Goal: Transaction & Acquisition: Purchase product/service

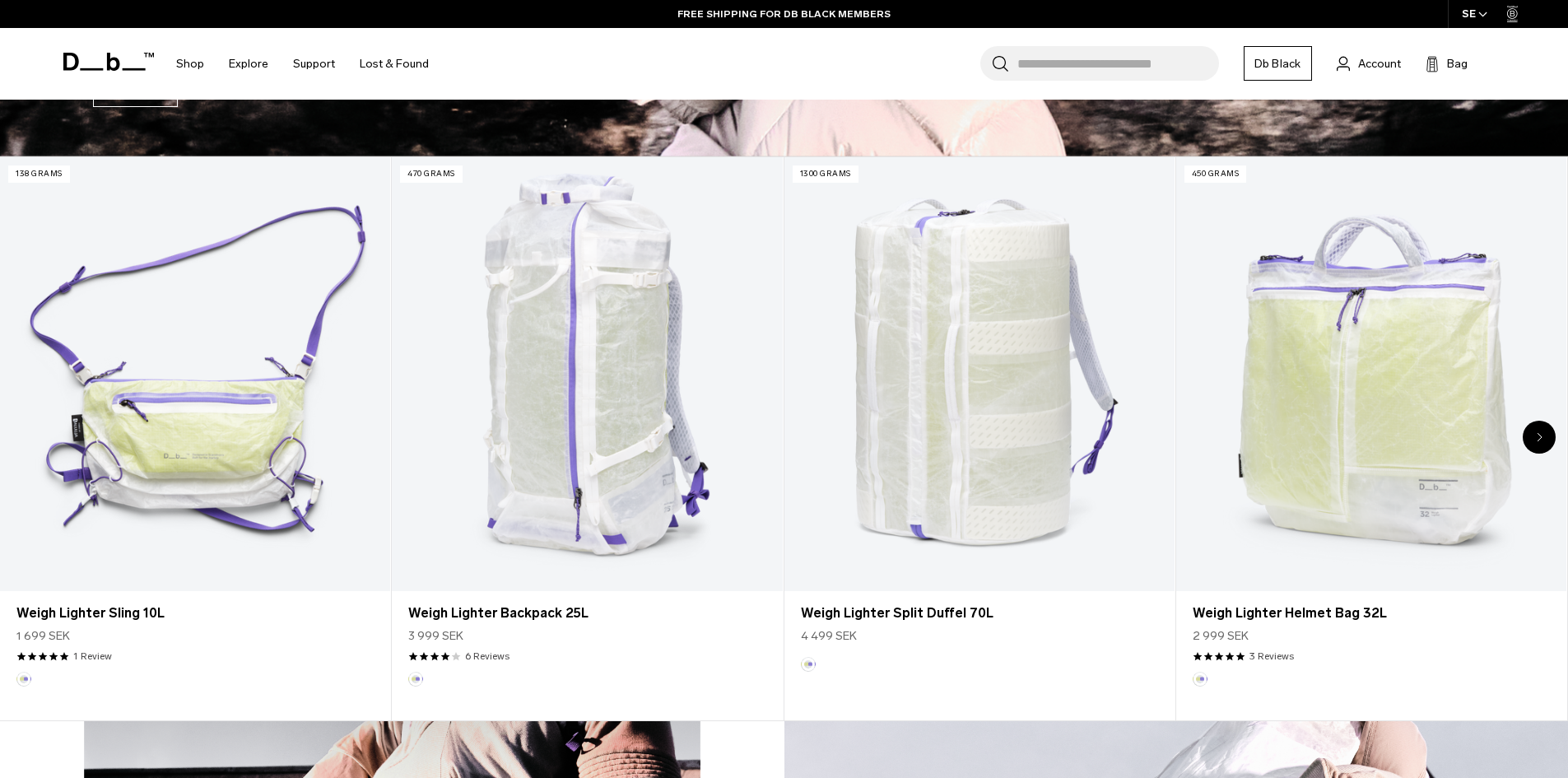
scroll to position [823, 0]
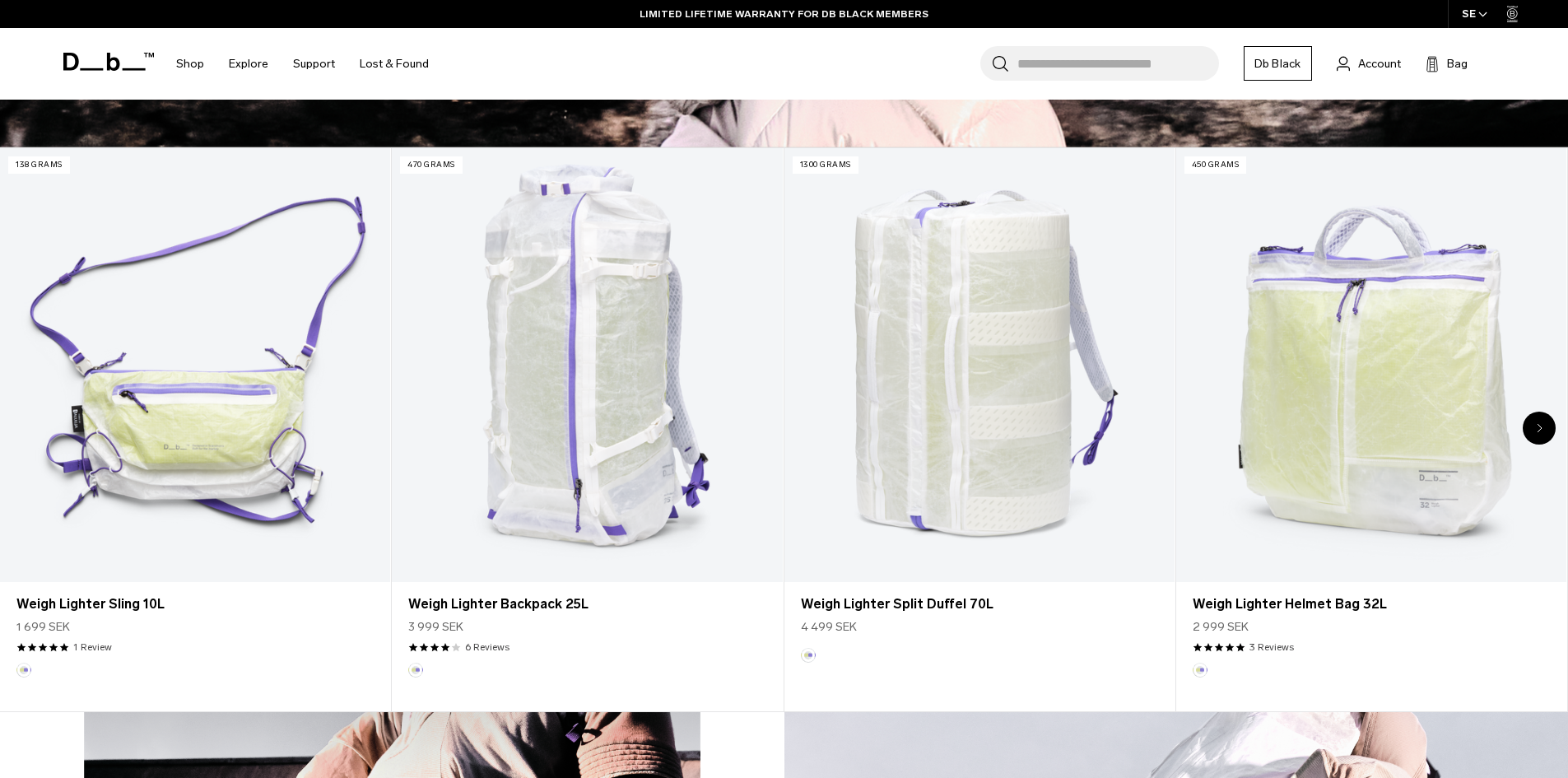
click at [1533, 426] on div "Next slide" at bounding box center [1539, 428] width 33 height 33
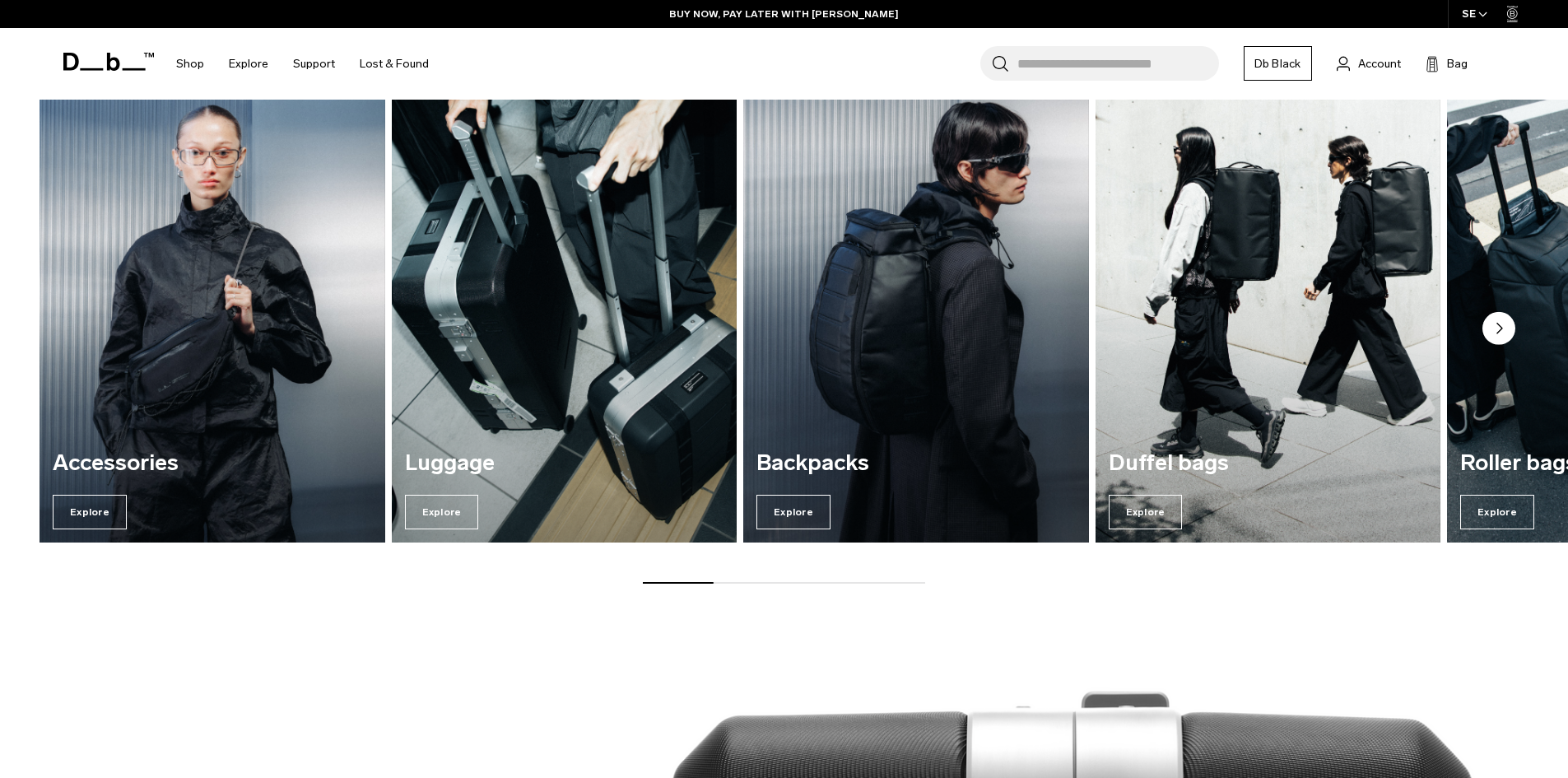
scroll to position [2222, 0]
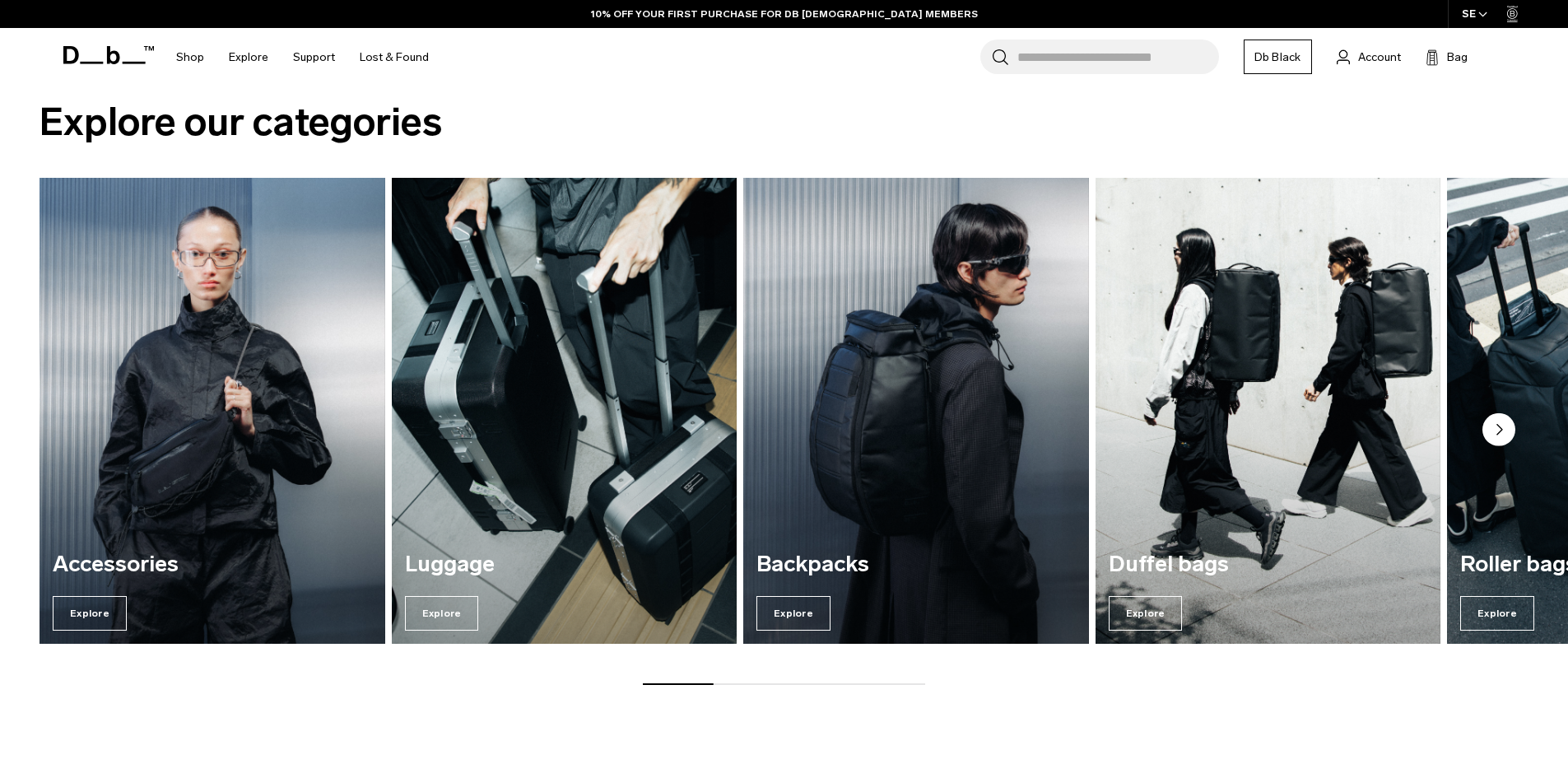
click at [1512, 423] on circle "Next slide" at bounding box center [1499, 429] width 33 height 33
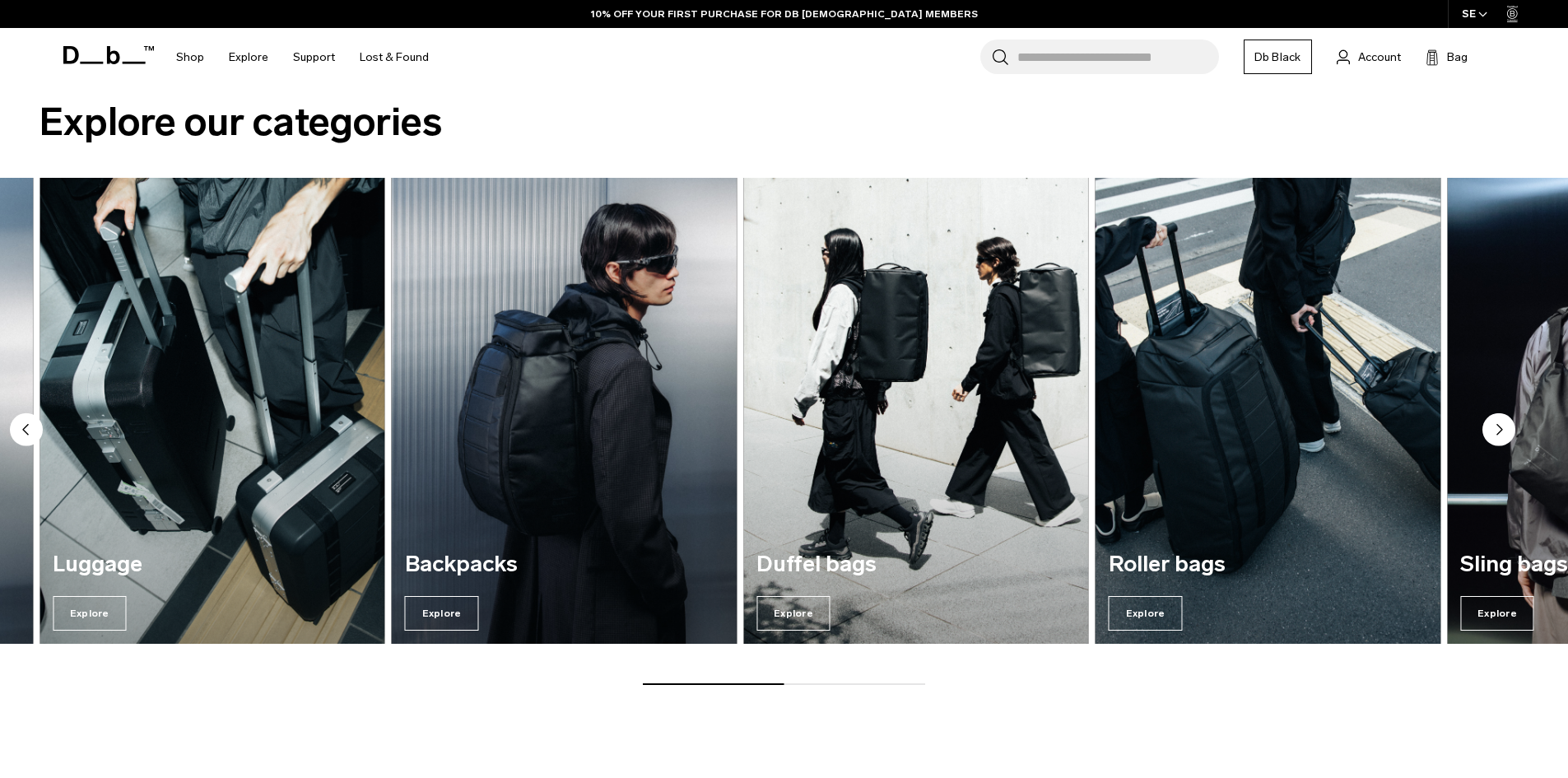
click at [1513, 424] on circle "Next slide" at bounding box center [1499, 429] width 33 height 33
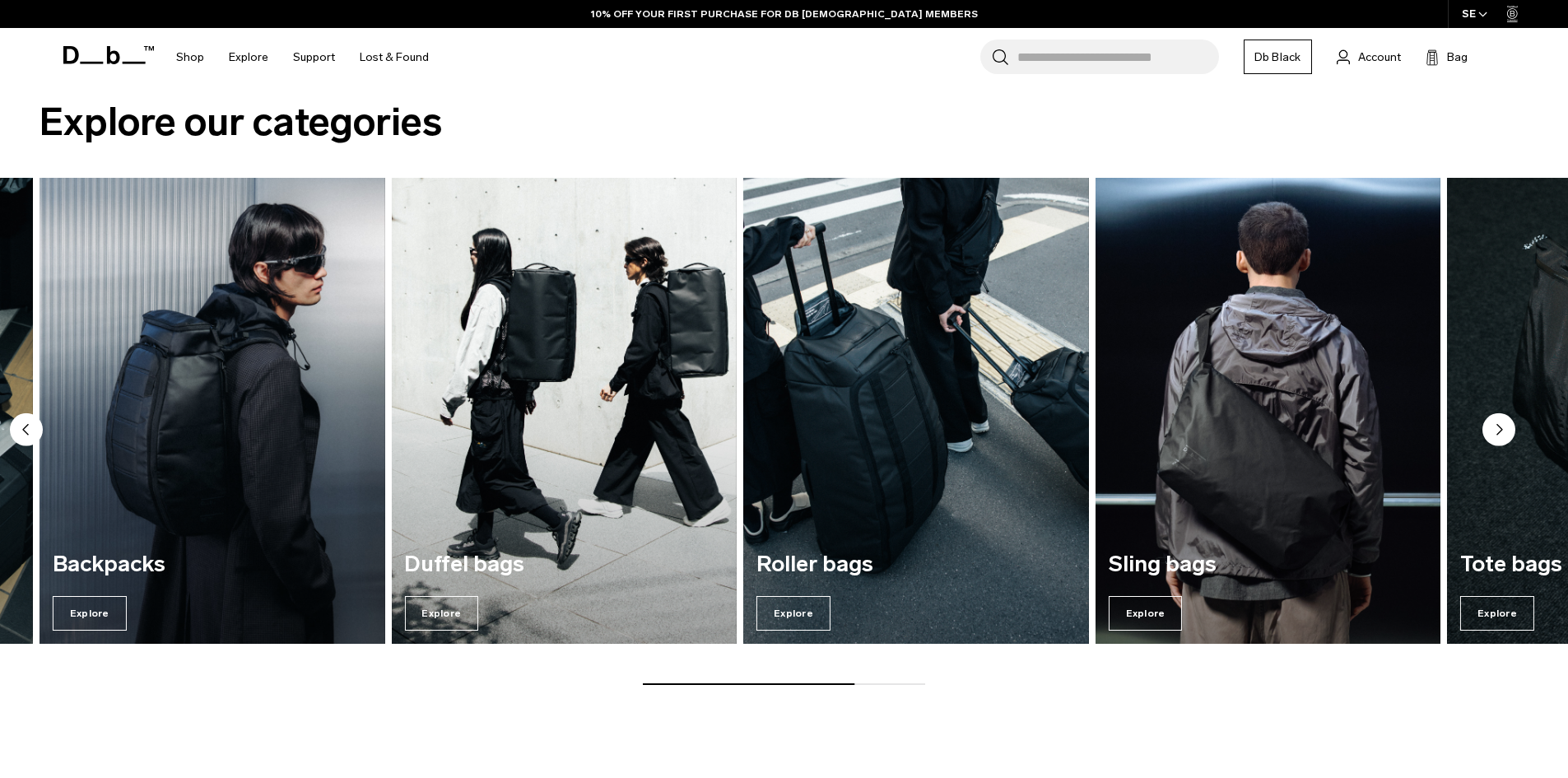
click at [1513, 424] on circle "Next slide" at bounding box center [1499, 429] width 33 height 33
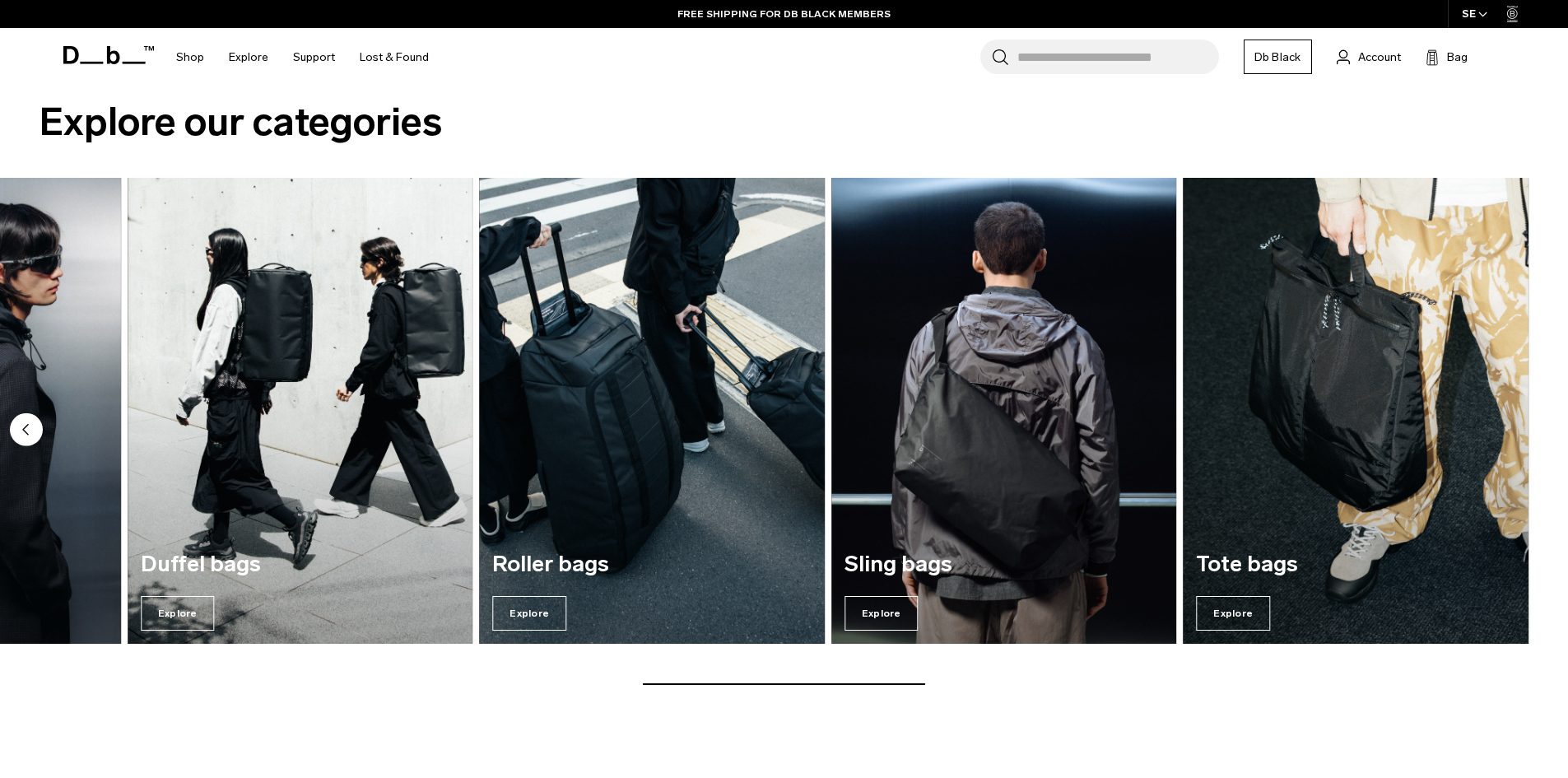
drag, startPoint x: 1425, startPoint y: 614, endPoint x: 1424, endPoint y: 711, distance: 97.0
click at [1425, 712] on div "Explore our categories Accessories Explore Luggage Explore Backpacks Explore Du…" at bounding box center [784, 396] width 1568 height 684
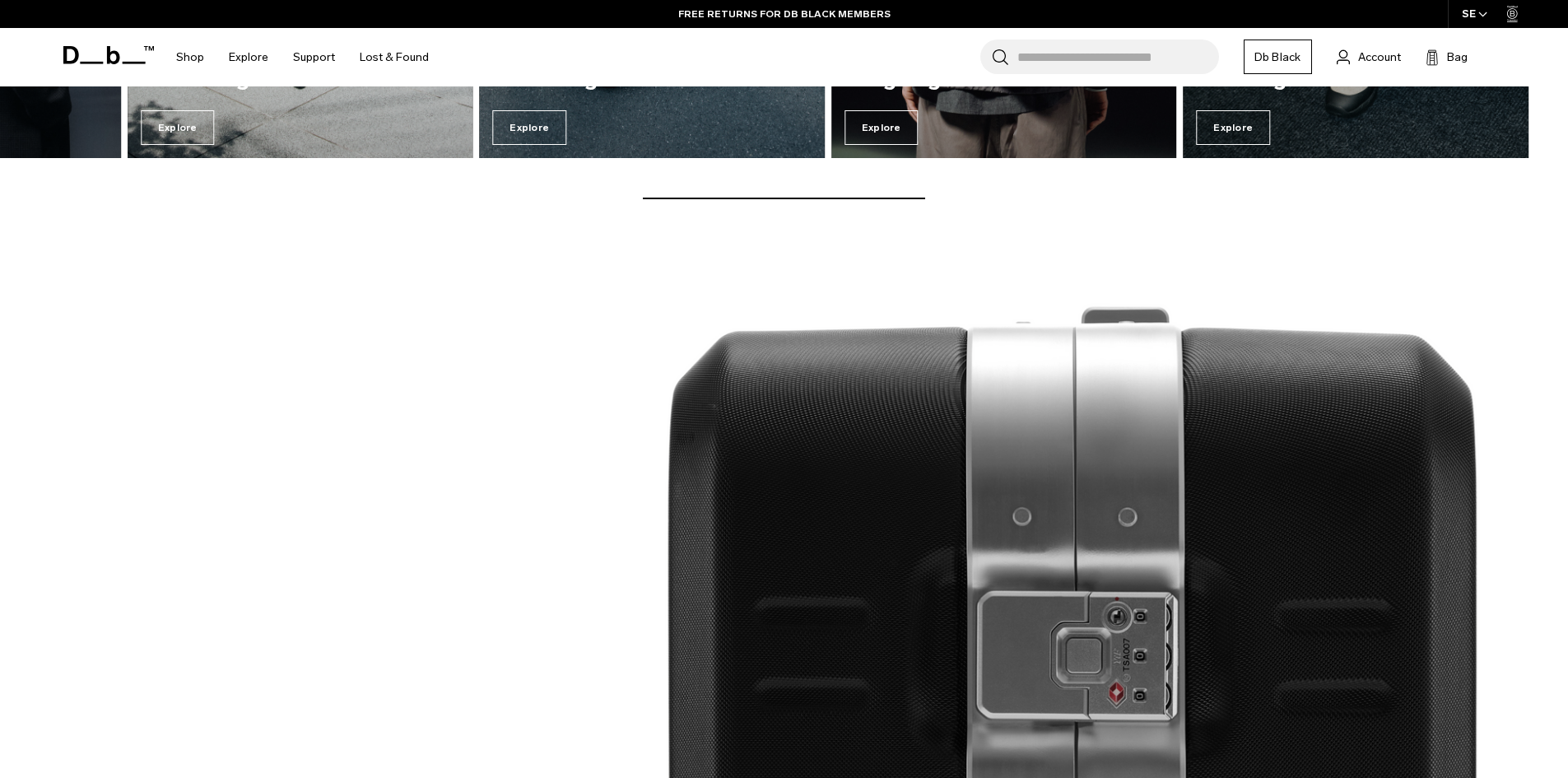
scroll to position [2679, 0]
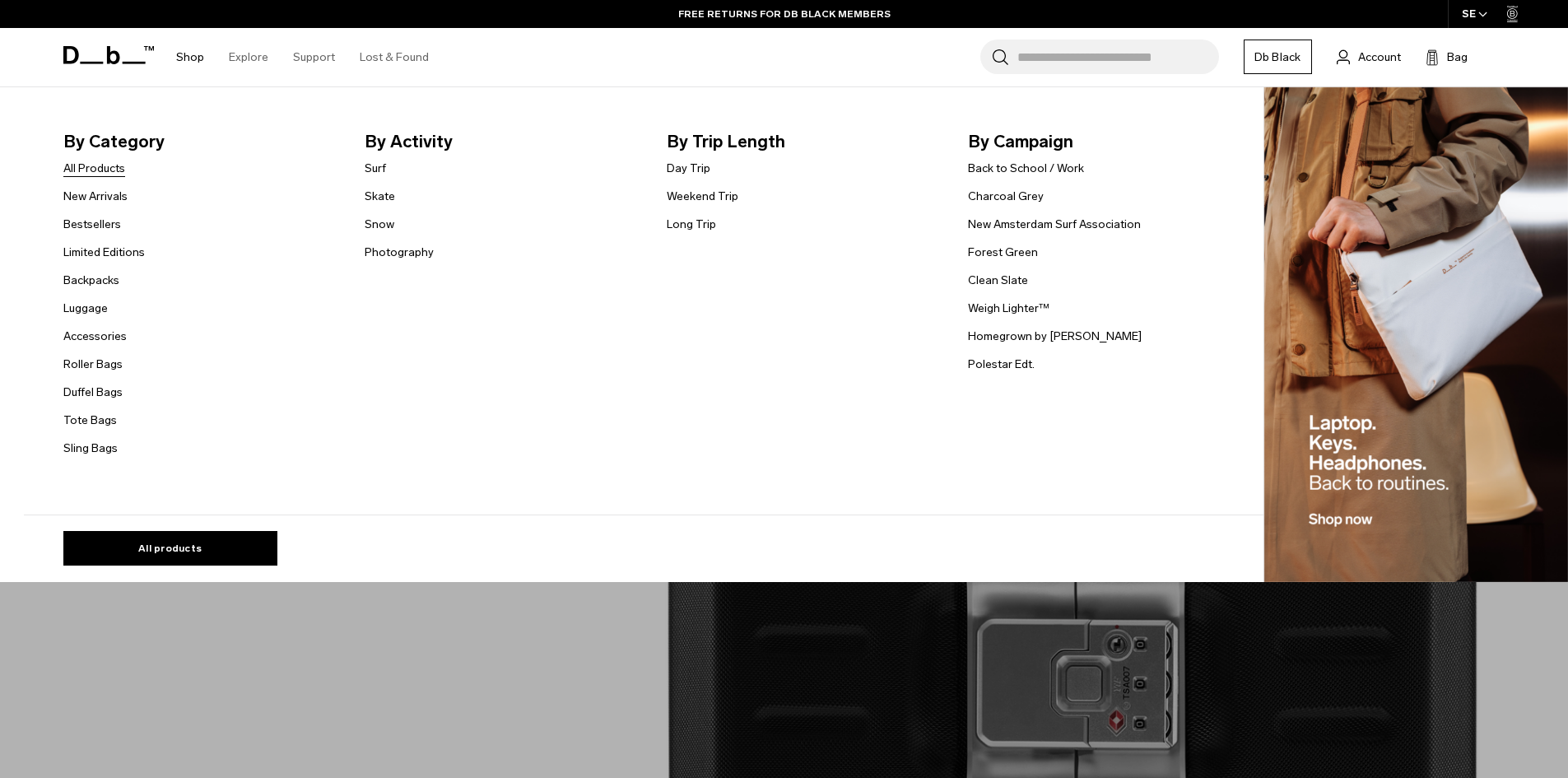
click at [120, 171] on link "All Products" at bounding box center [94, 168] width 62 height 17
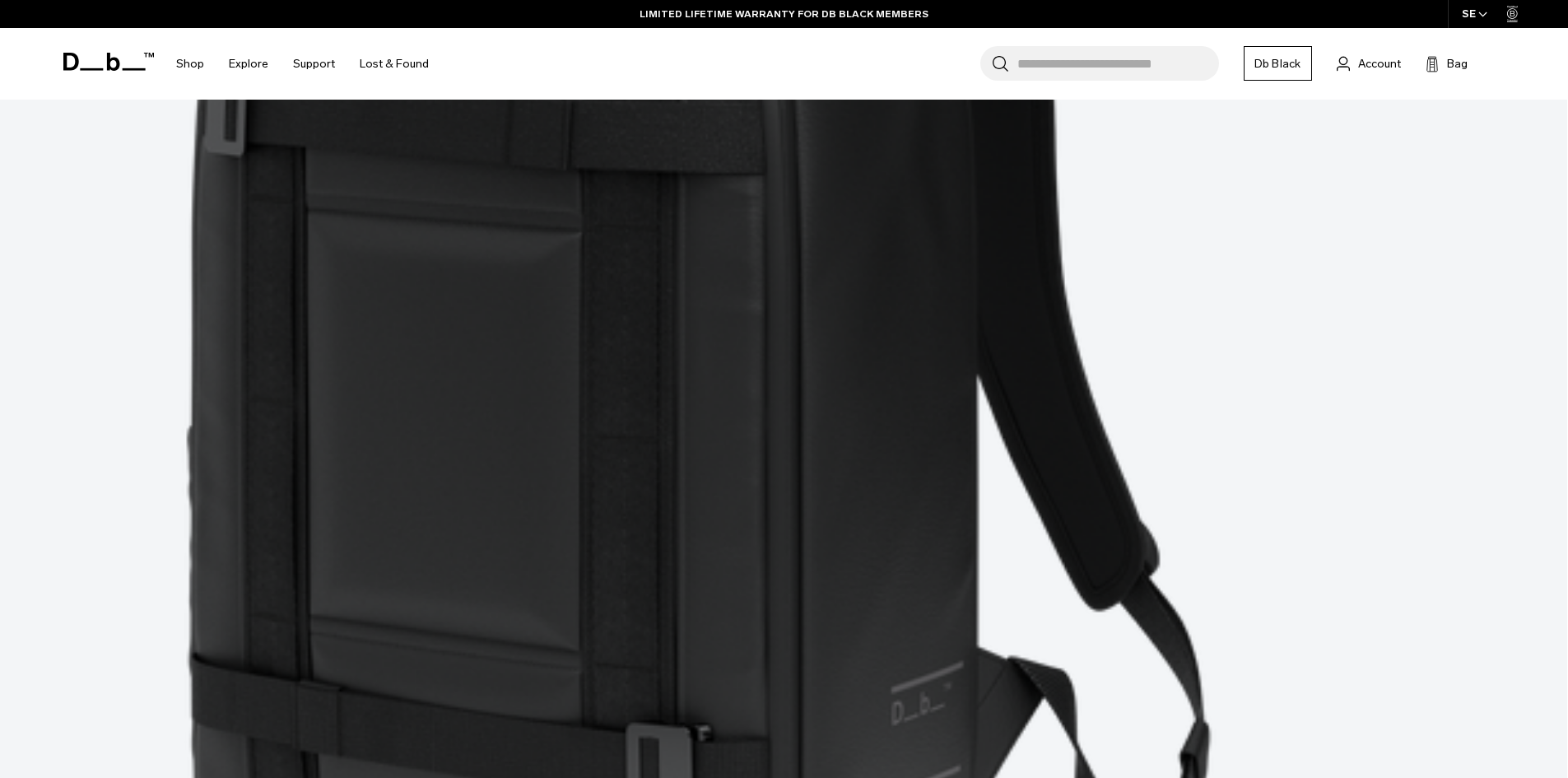
scroll to position [4773, 0]
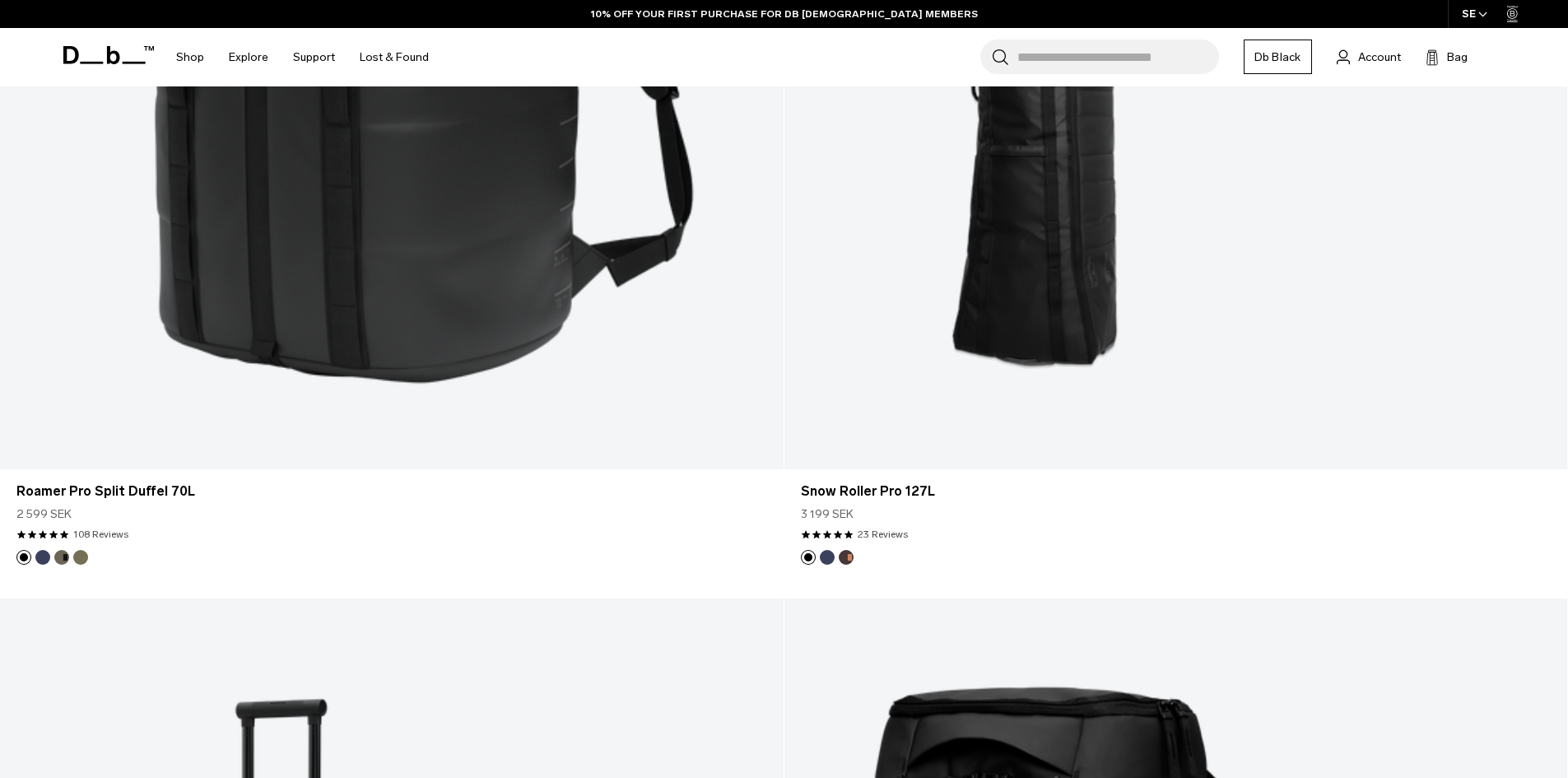
scroll to position [4874, 0]
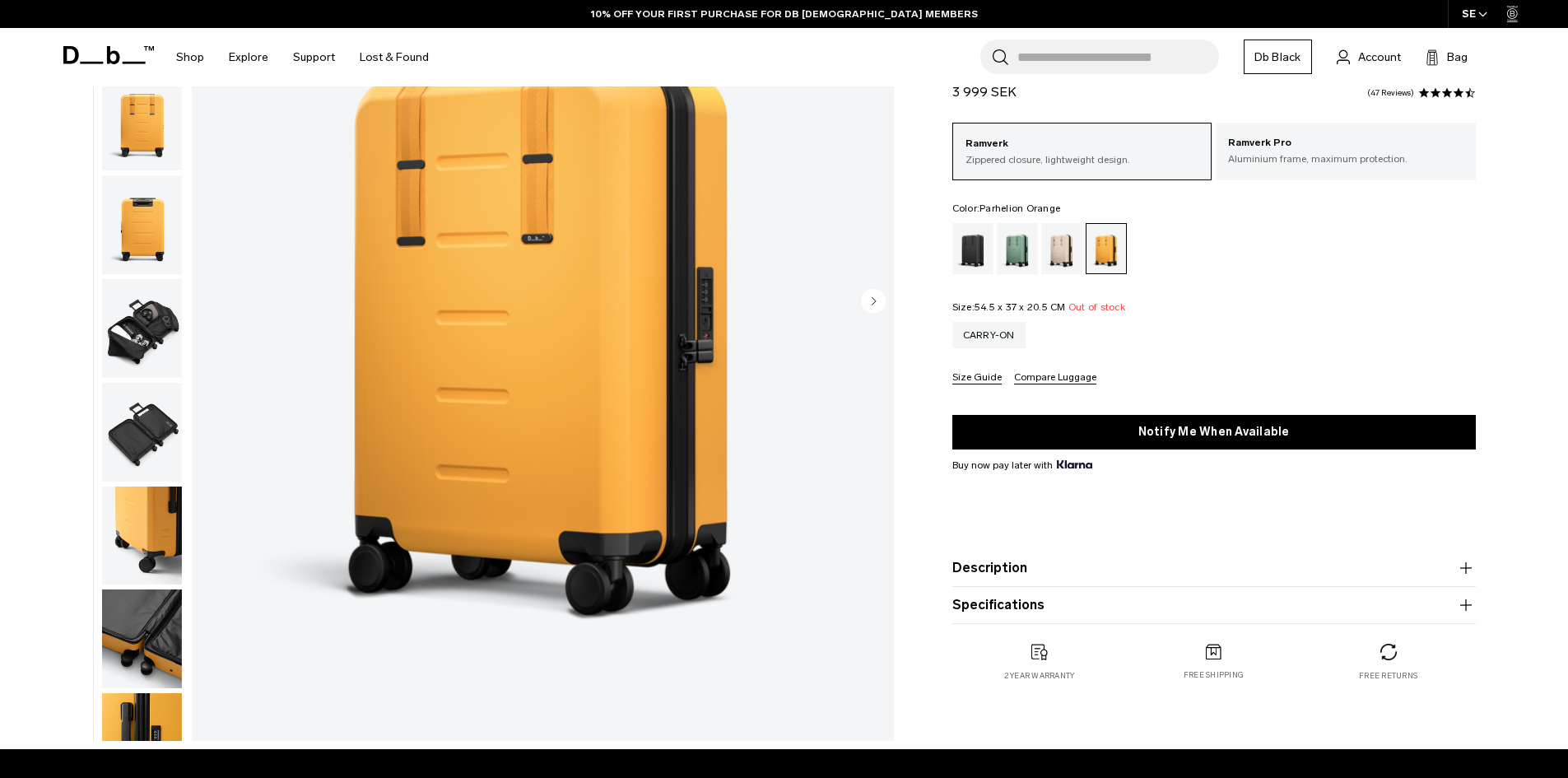
click at [153, 353] on img "button" at bounding box center [142, 328] width 80 height 99
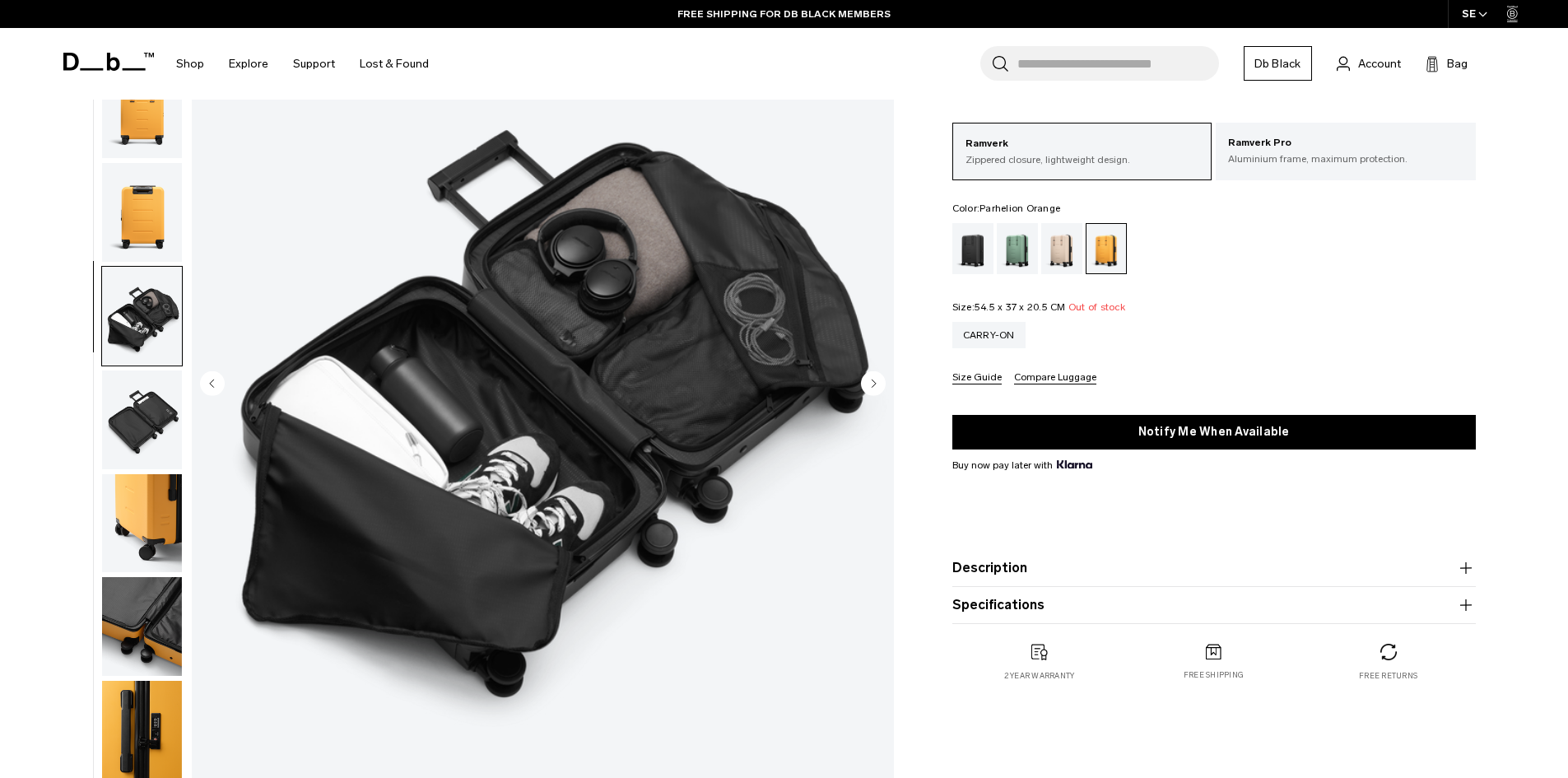
click at [151, 434] on img "button" at bounding box center [142, 420] width 80 height 99
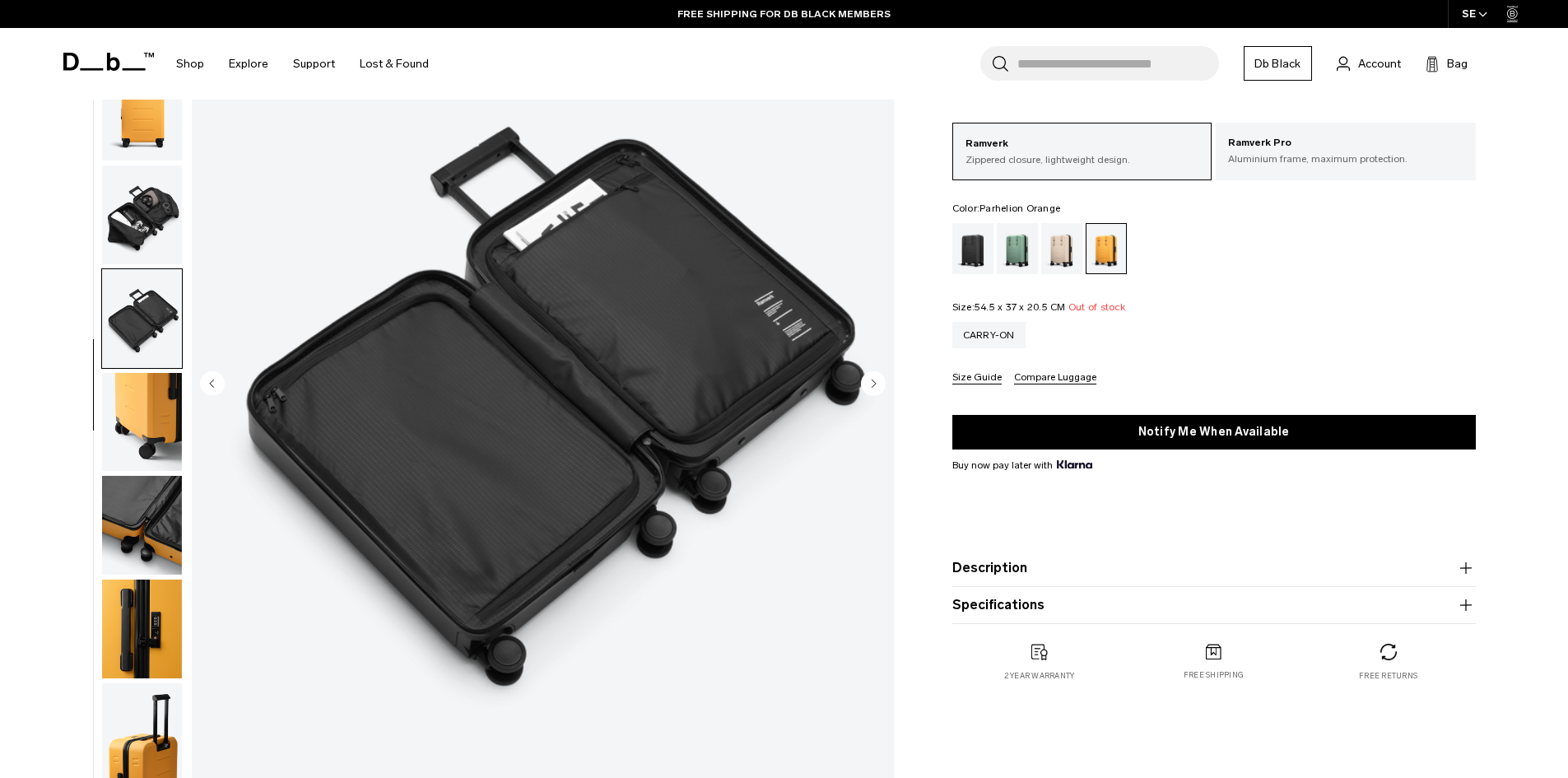
scroll to position [259, 0]
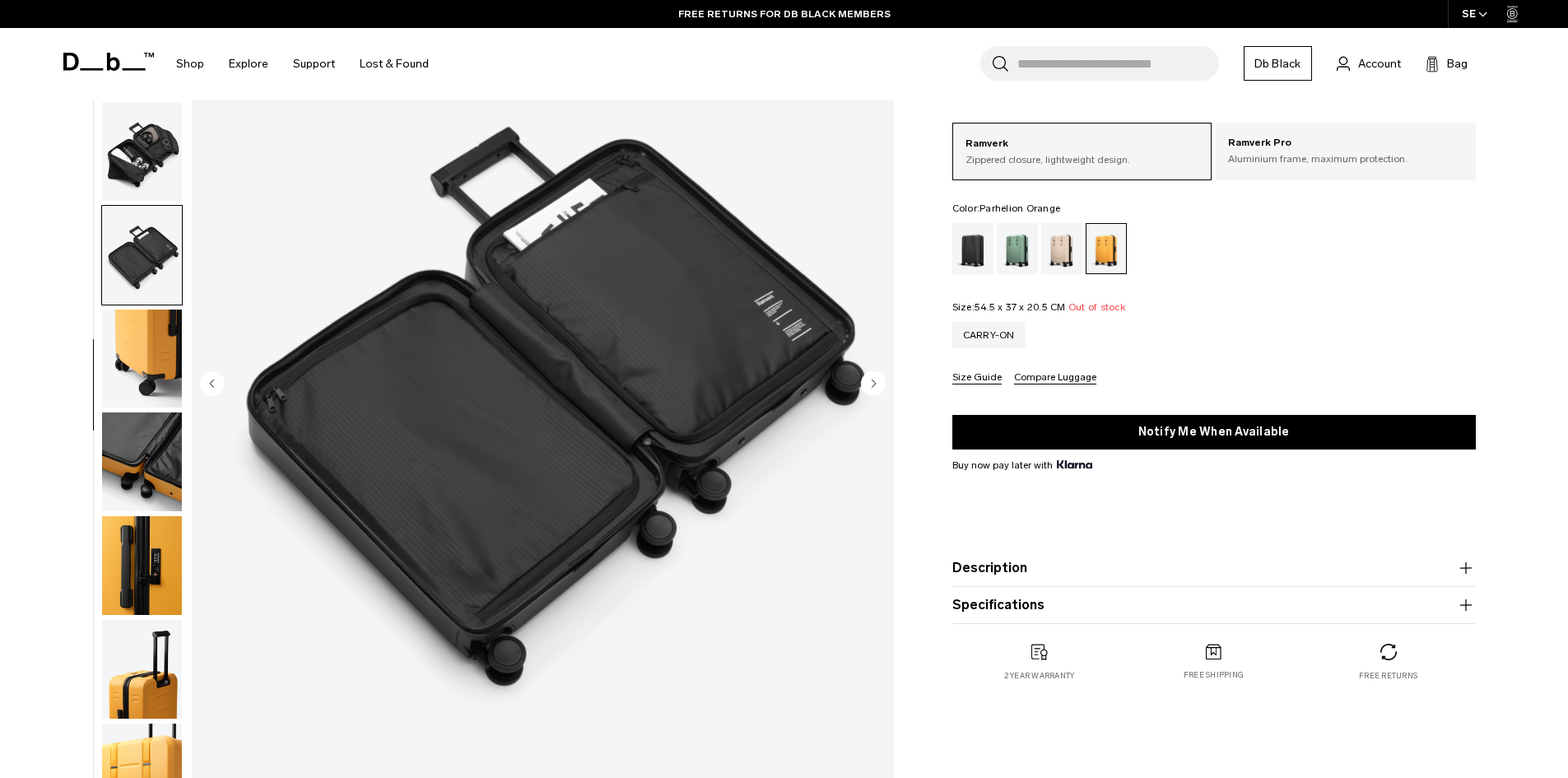
click at [136, 346] on img "button" at bounding box center [142, 359] width 80 height 99
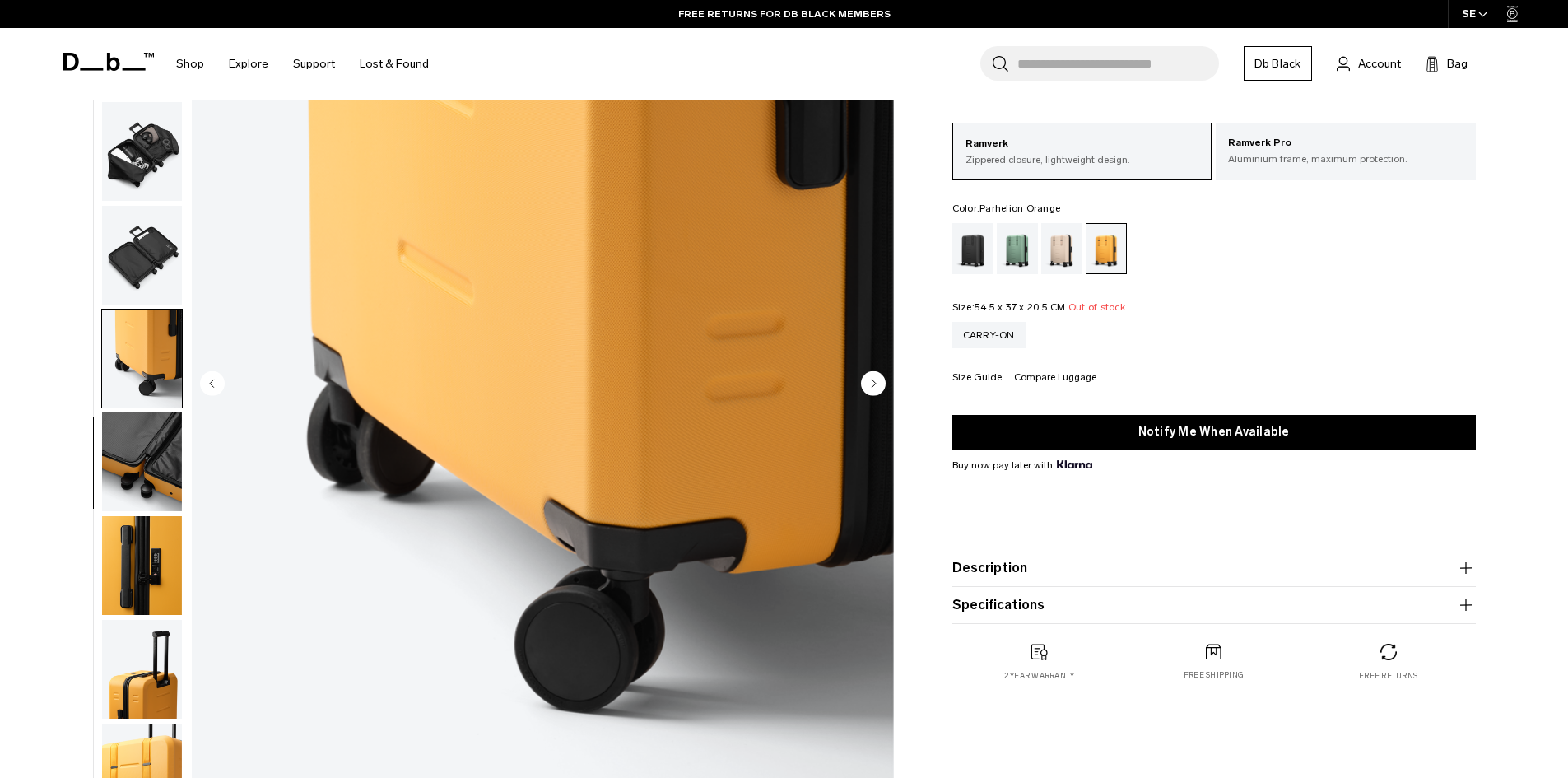
click at [147, 449] on img "button" at bounding box center [142, 461] width 80 height 99
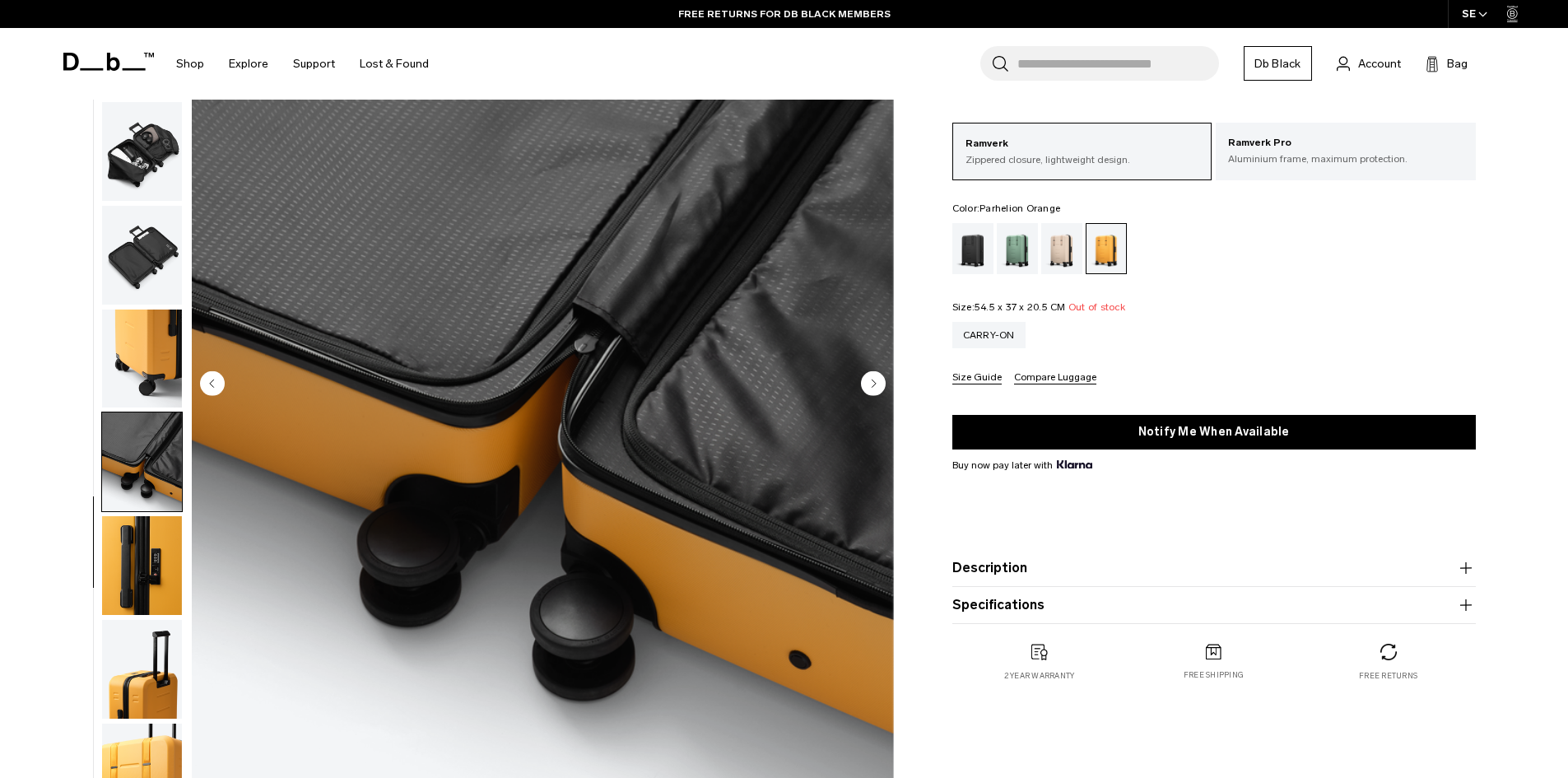
click at [168, 568] on img "button" at bounding box center [142, 565] width 80 height 99
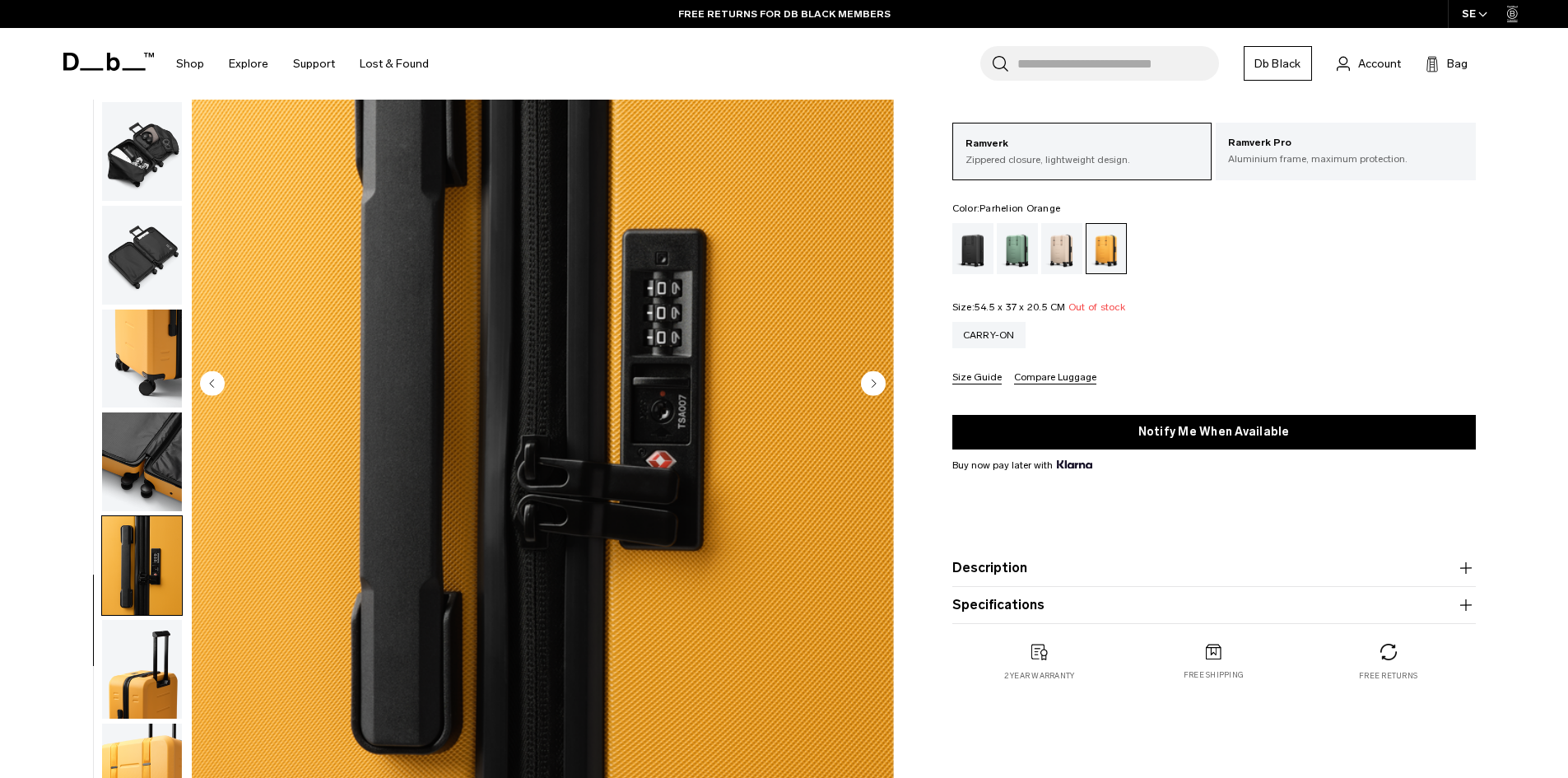
click at [153, 666] on img "button" at bounding box center [142, 669] width 80 height 99
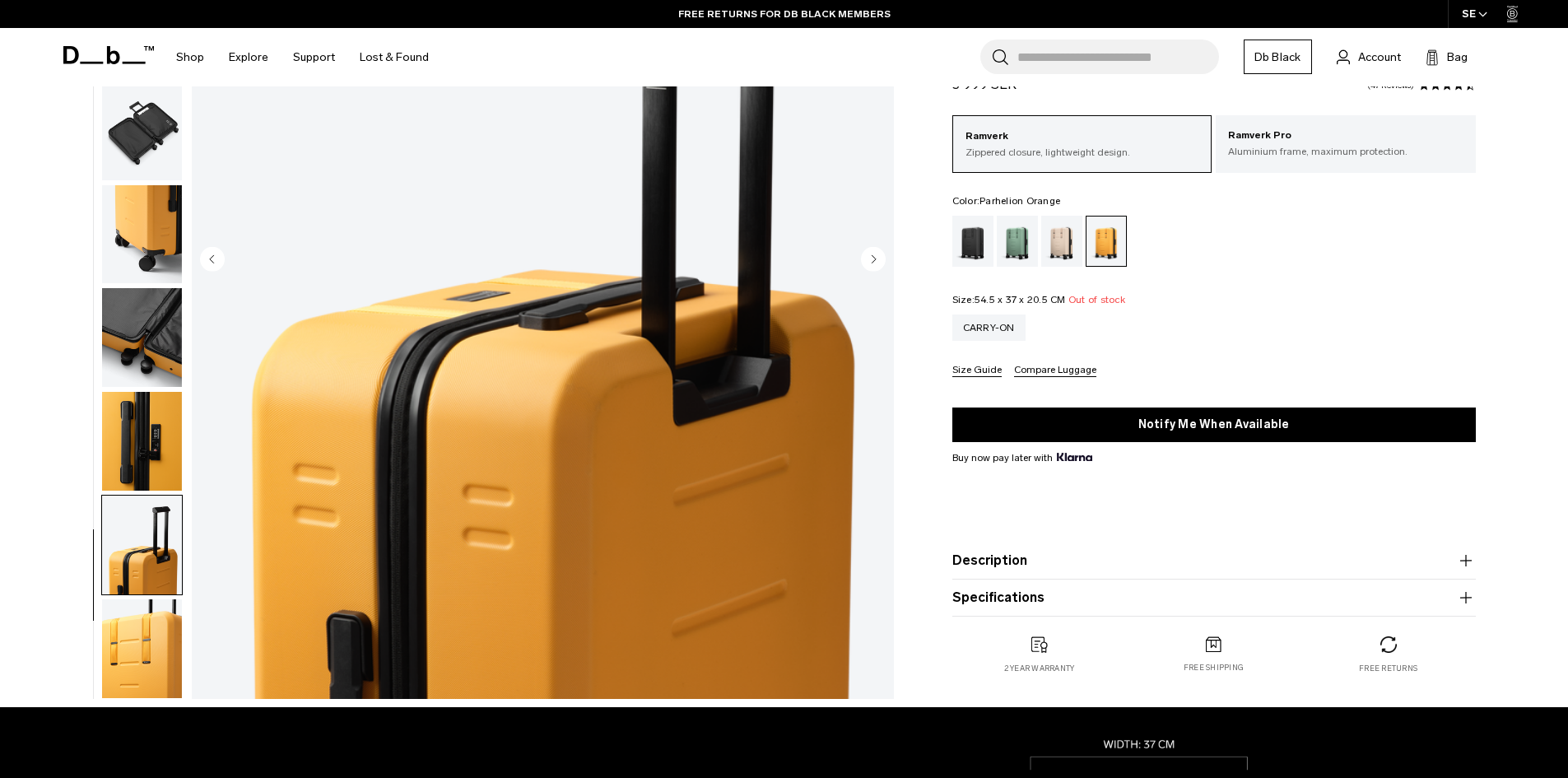
scroll to position [164, 0]
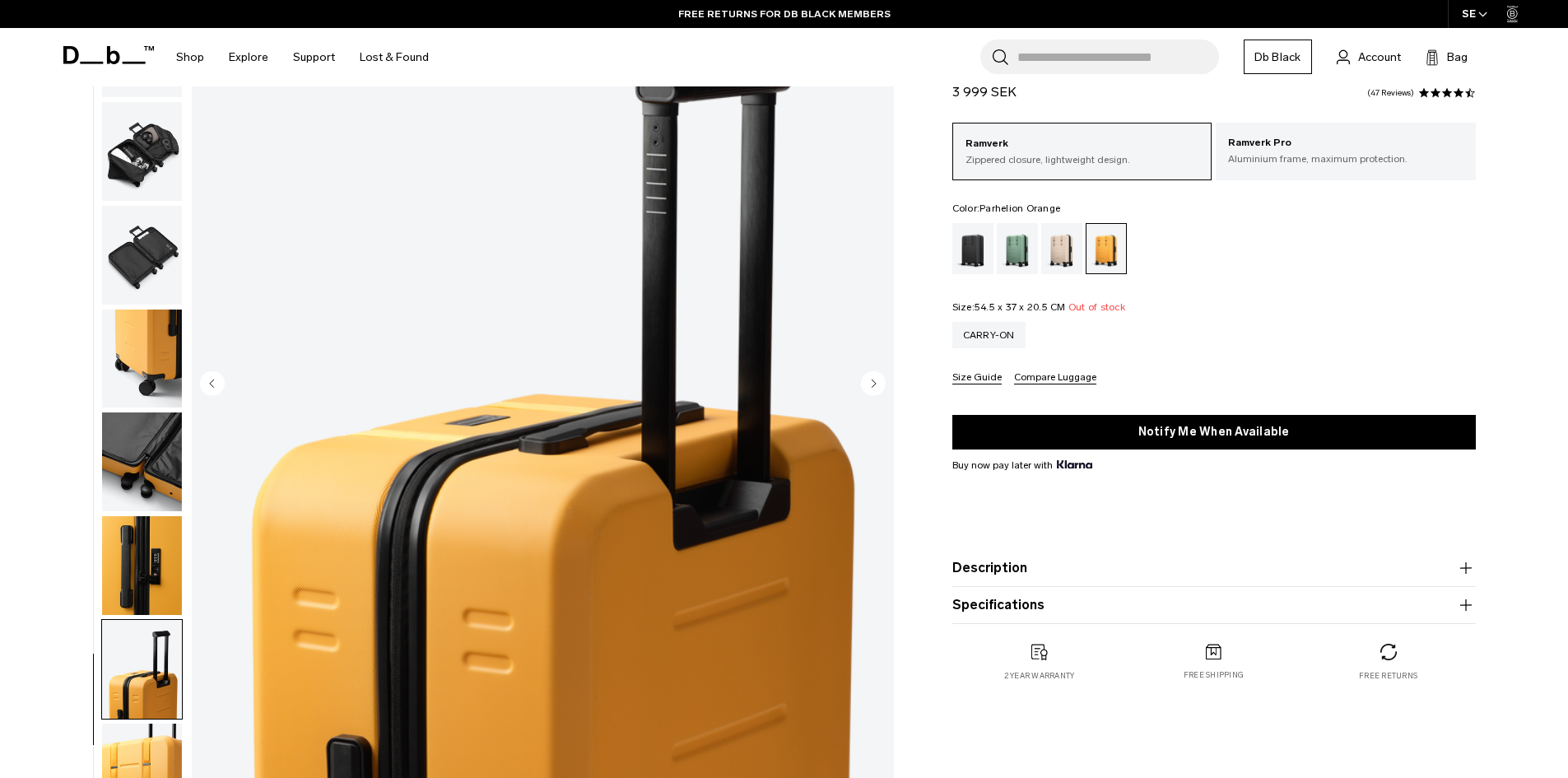
click at [144, 528] on img "button" at bounding box center [142, 565] width 80 height 99
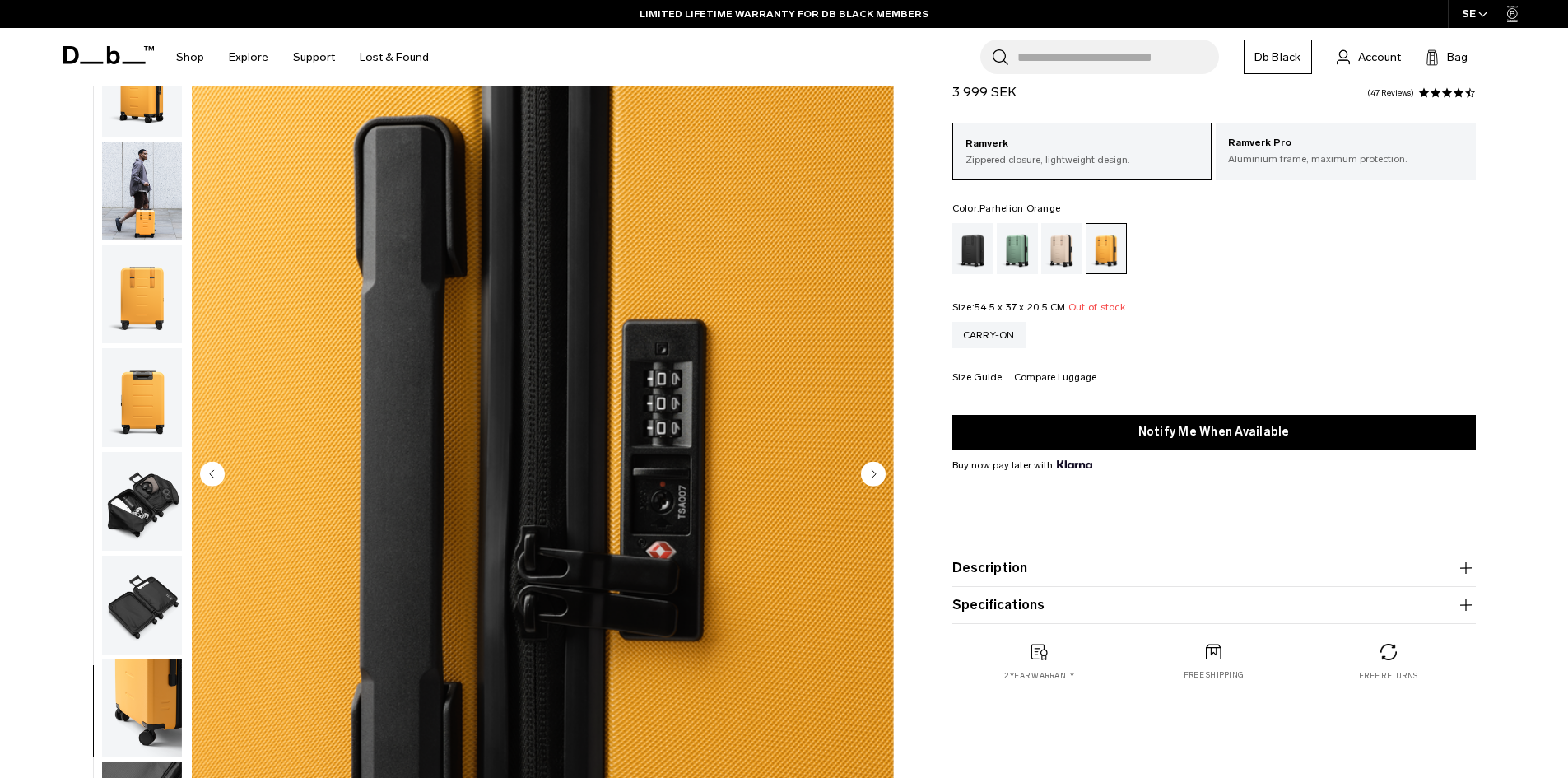
scroll to position [0, 0]
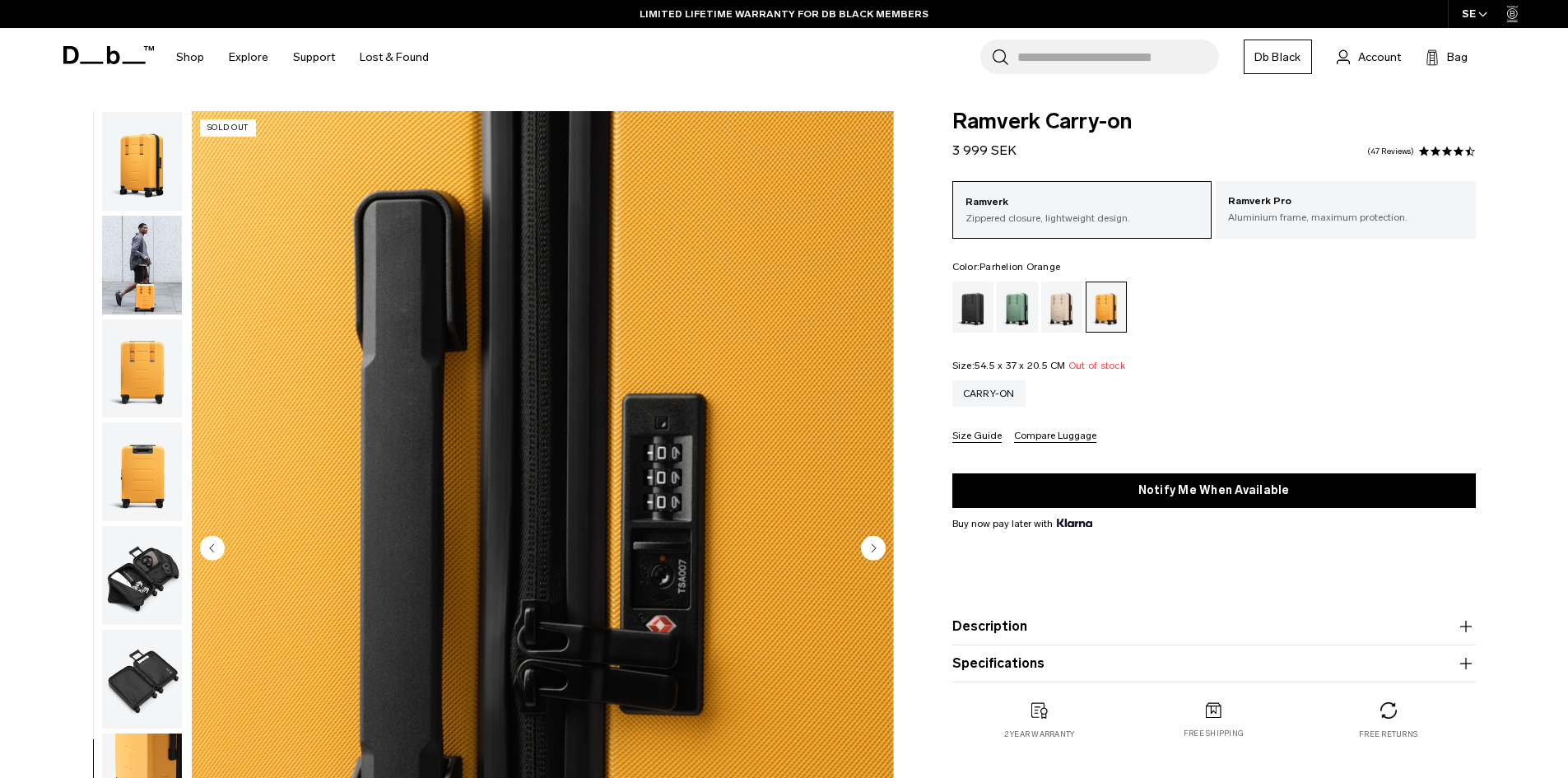
click at [153, 245] on img "button" at bounding box center [142, 265] width 80 height 99
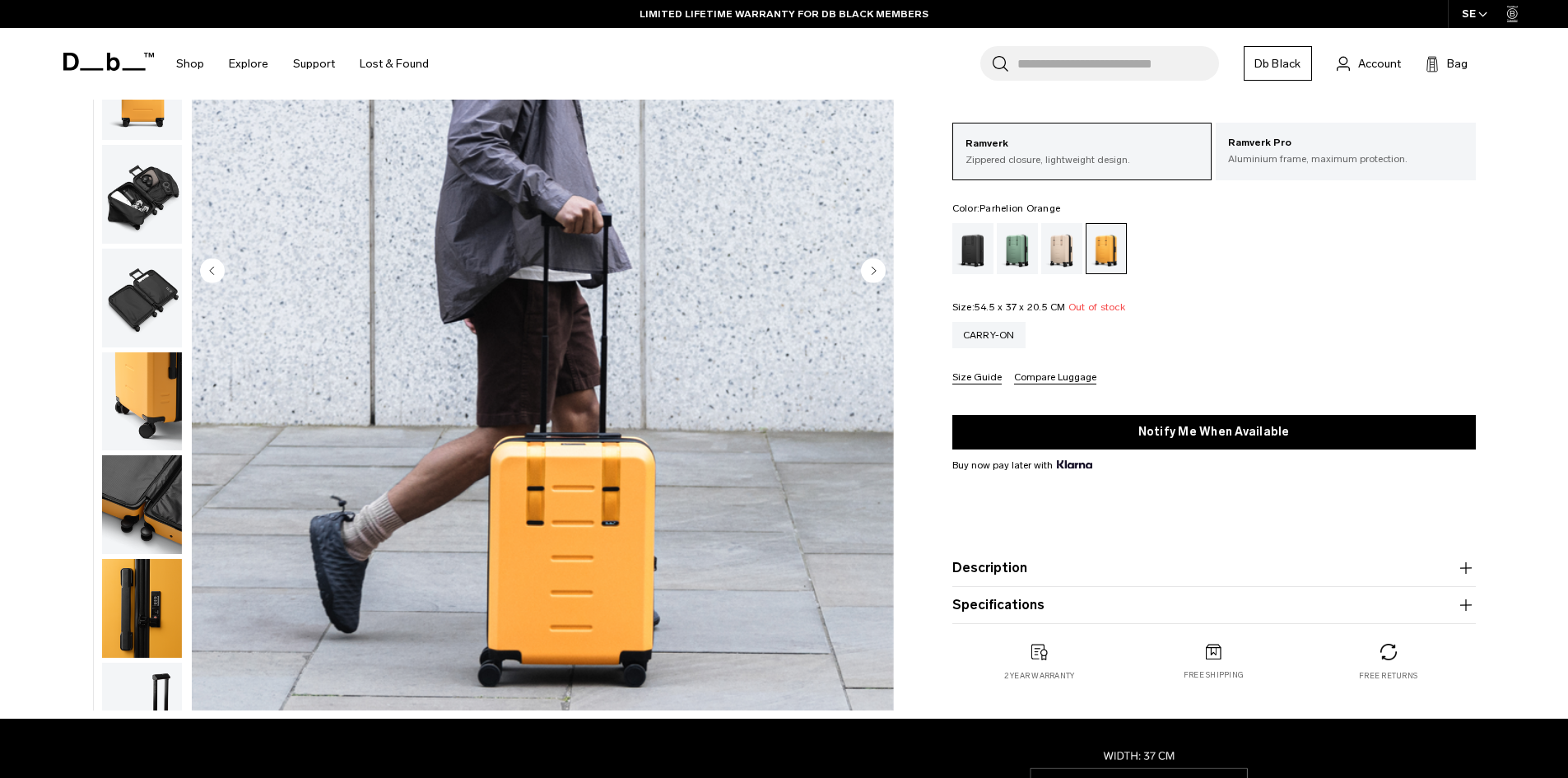
scroll to position [329, 0]
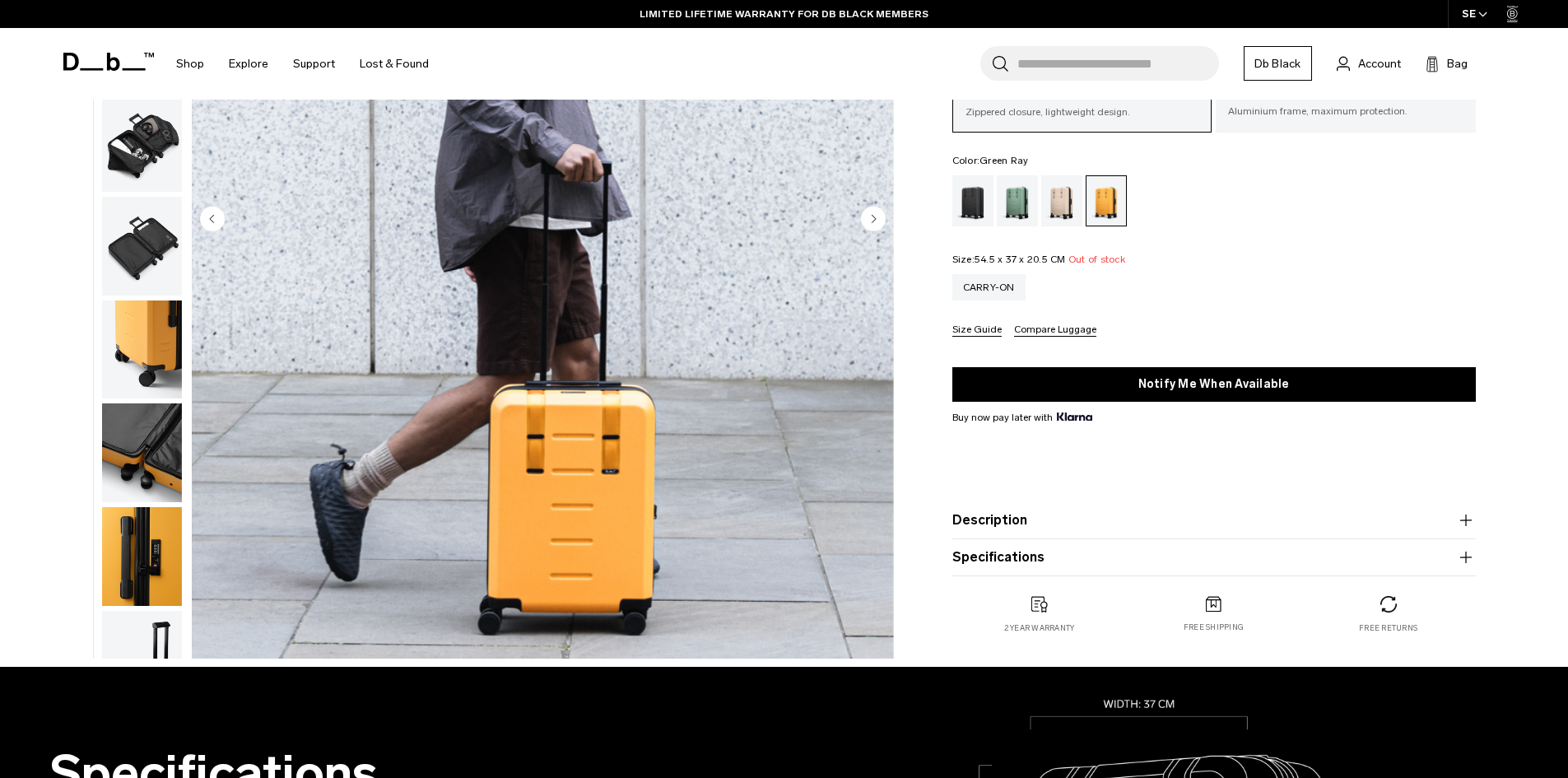
click at [1026, 182] on div "Green Ray" at bounding box center [1018, 200] width 42 height 51
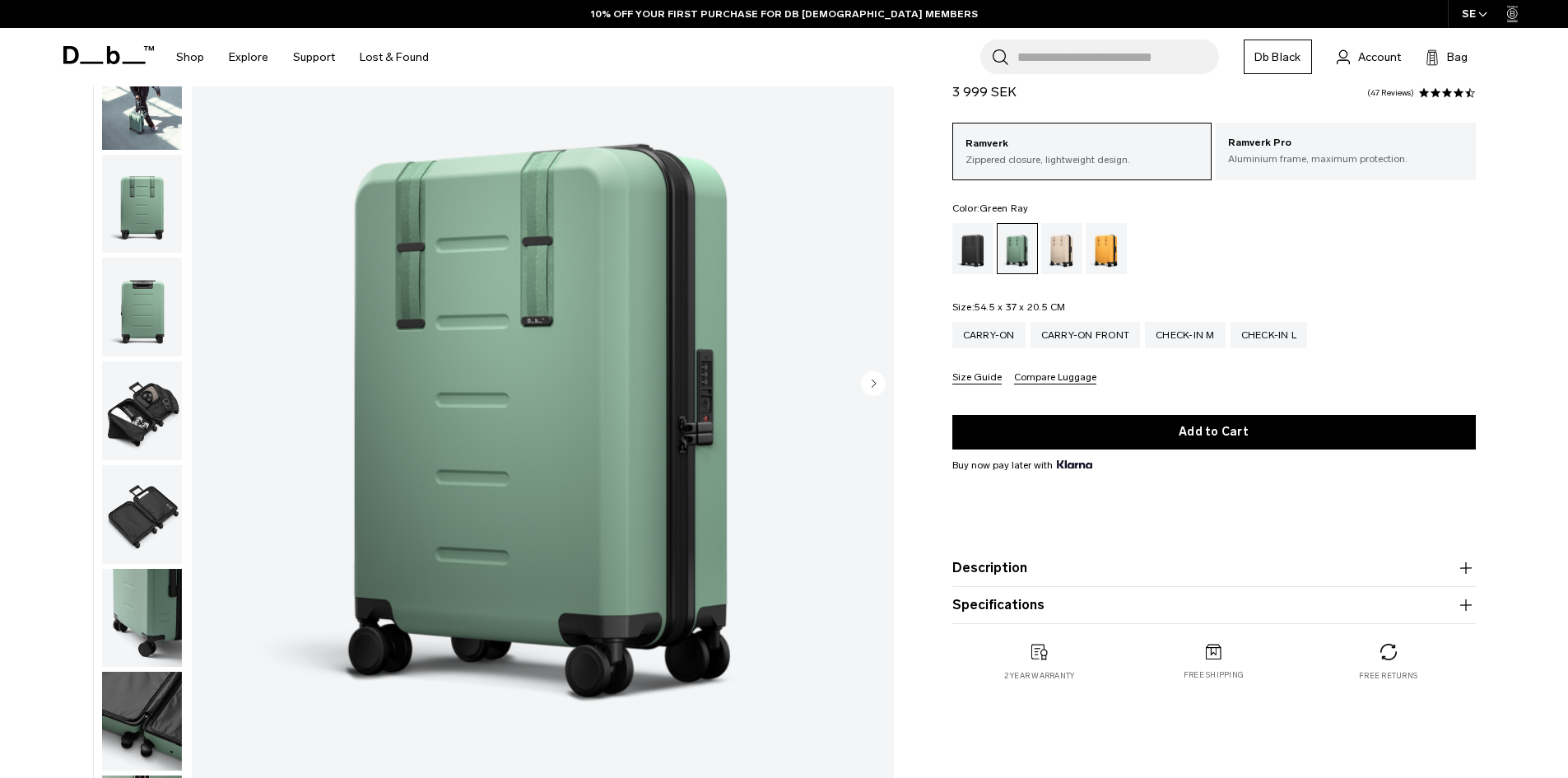
click at [157, 294] on img "button" at bounding box center [142, 307] width 80 height 99
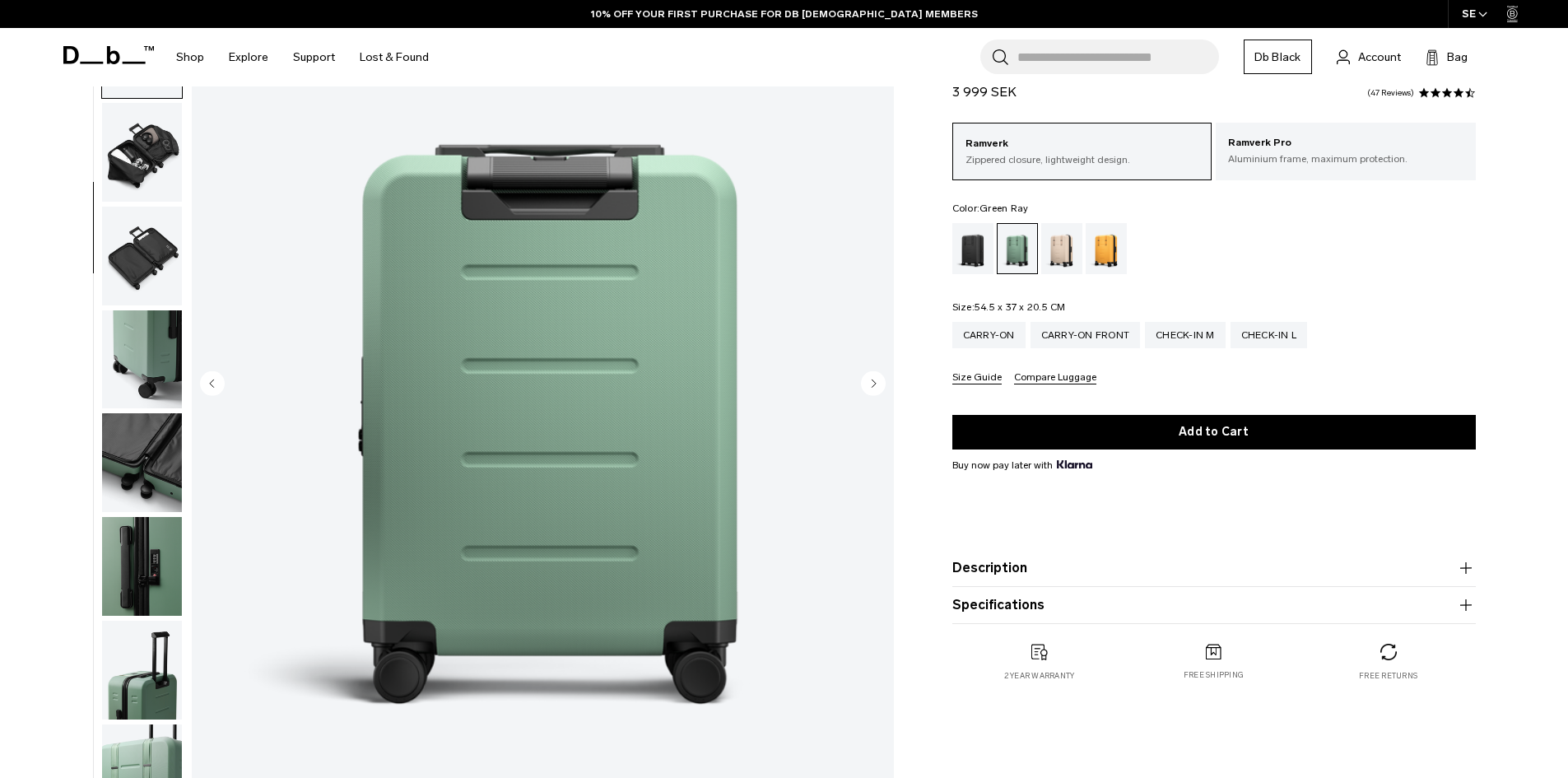
scroll to position [259, 0]
click at [139, 330] on img "button" at bounding box center [142, 359] width 80 height 99
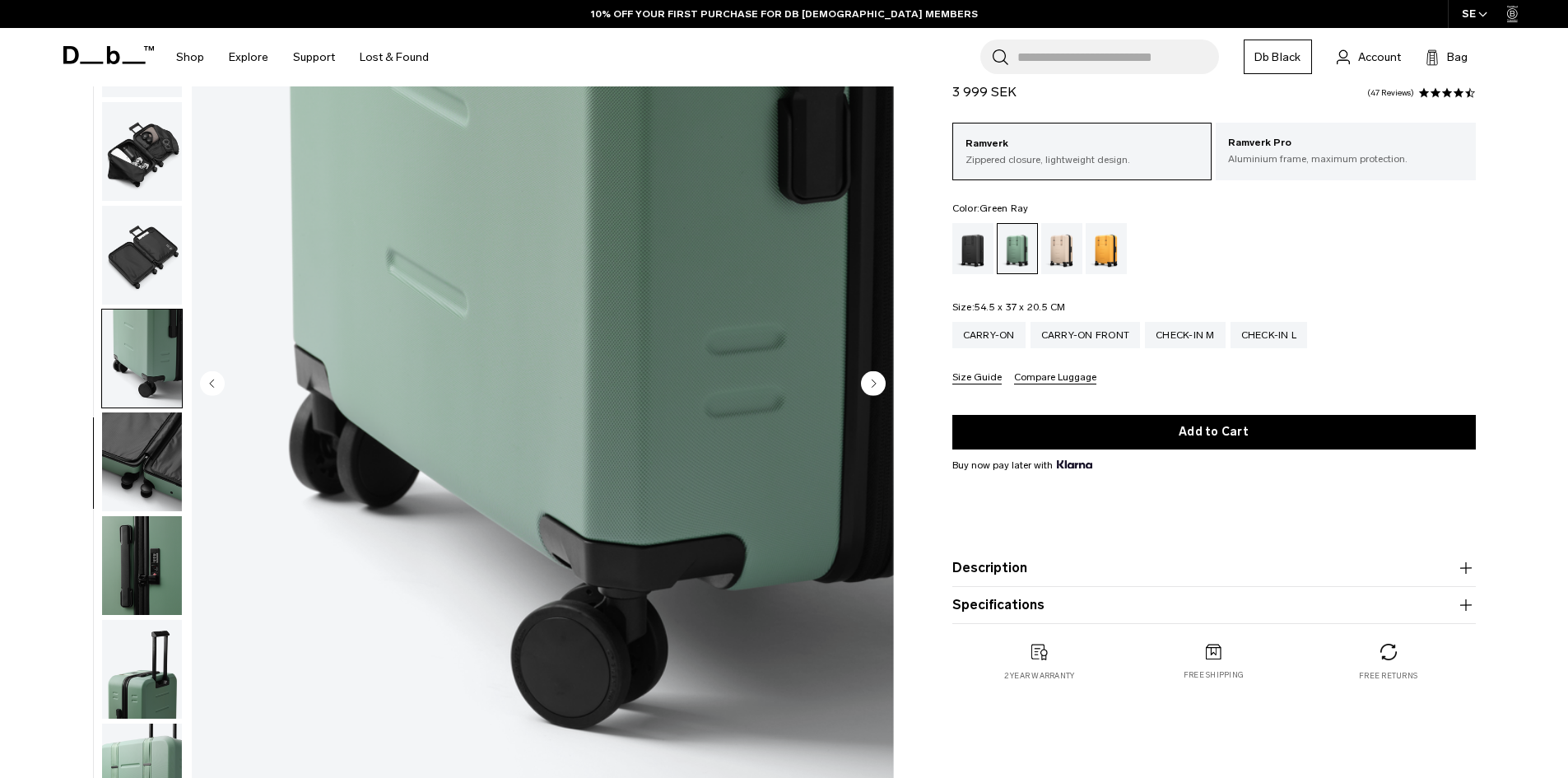
click at [156, 440] on img "button" at bounding box center [142, 461] width 80 height 99
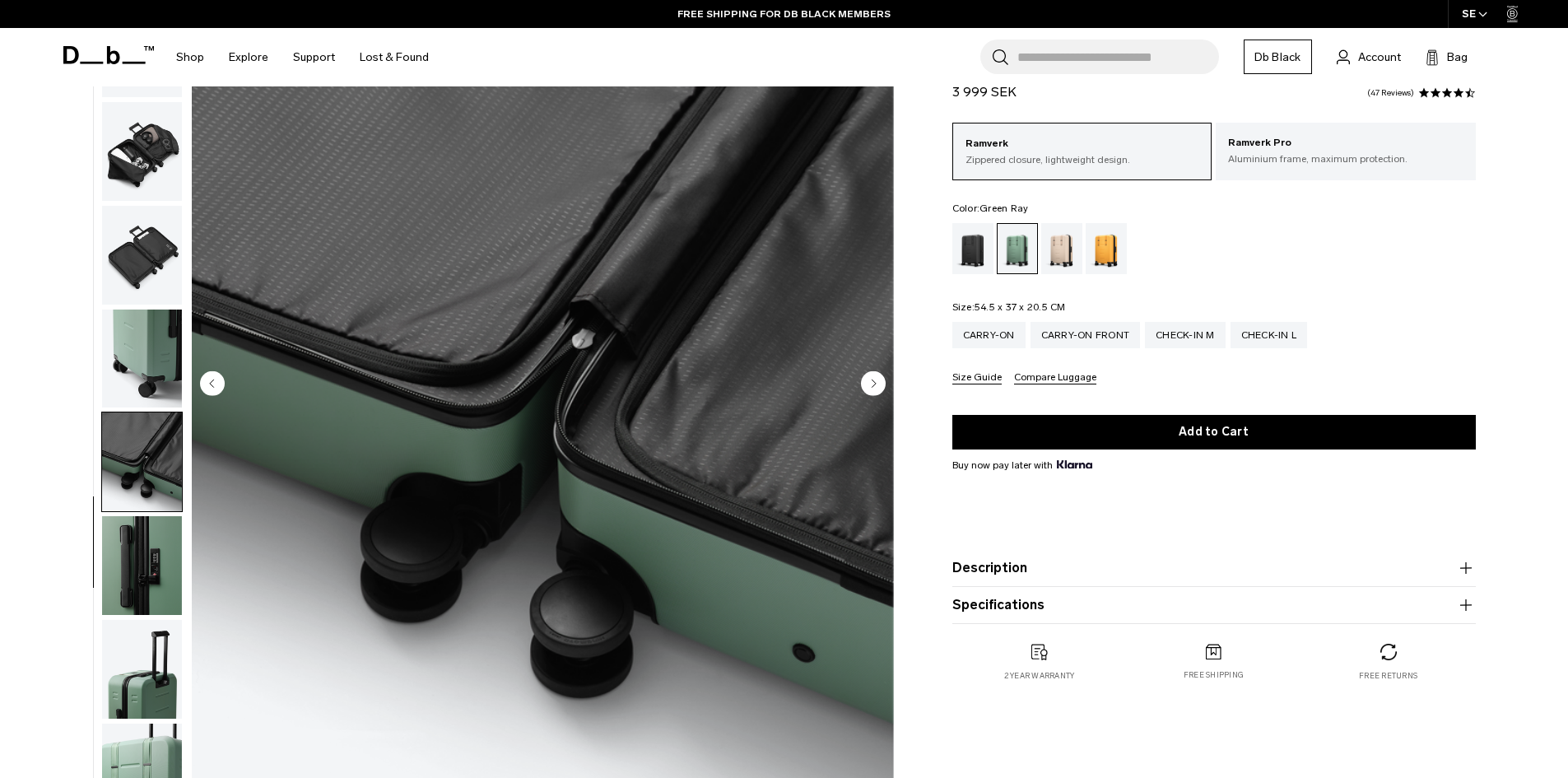
click at [140, 473] on img "button" at bounding box center [142, 461] width 80 height 99
click at [162, 556] on img "button" at bounding box center [142, 565] width 80 height 99
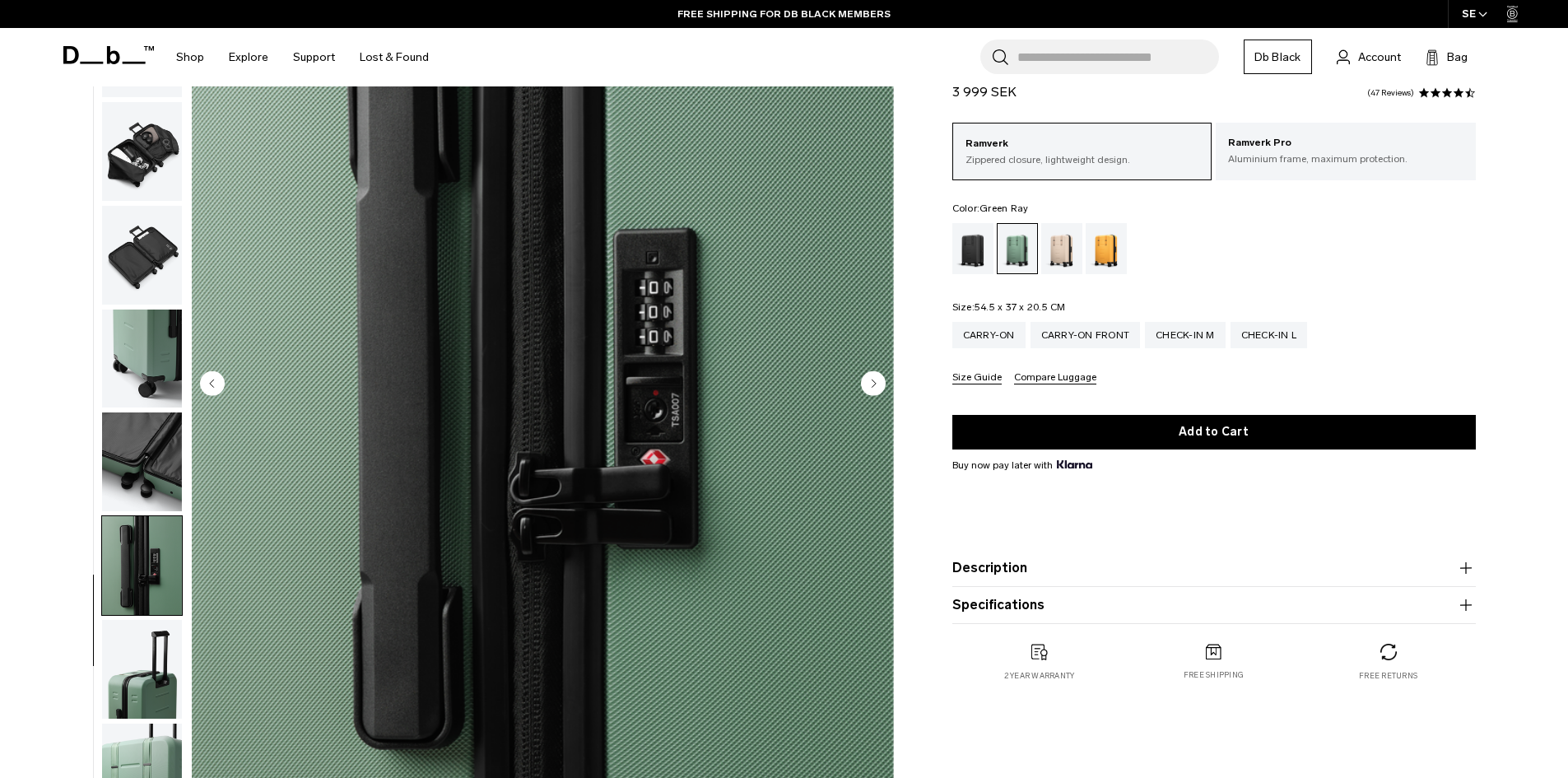
click at [155, 721] on ul at bounding box center [142, 384] width 82 height 877
